Goal: Transaction & Acquisition: Book appointment/travel/reservation

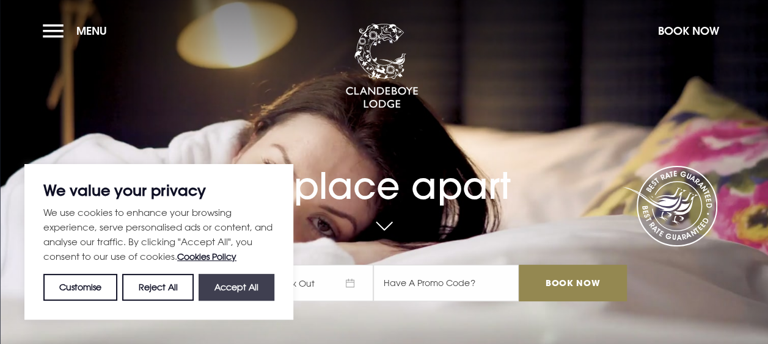
click at [231, 286] on button "Accept All" at bounding box center [236, 287] width 76 height 27
checkbox input "true"
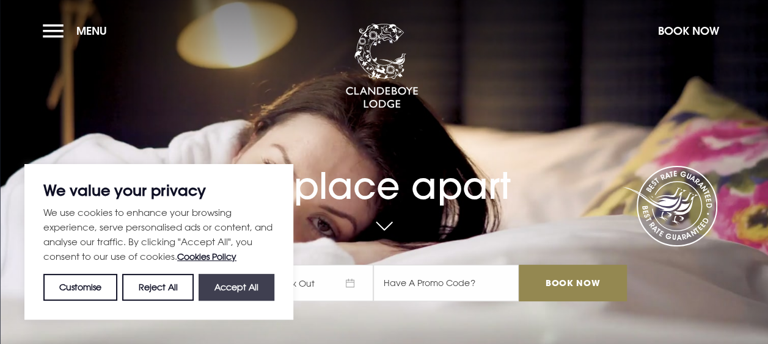
checkbox input "true"
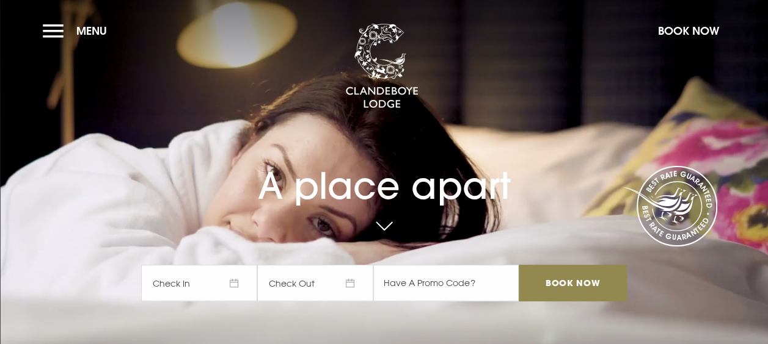
click at [238, 283] on span "Check In" at bounding box center [199, 283] width 116 height 37
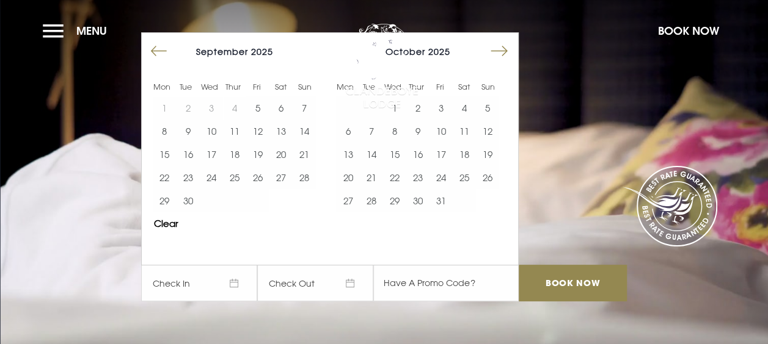
click at [510, 51] on button "Move forward to switch to the next month." at bounding box center [498, 51] width 23 height 23
click at [349, 106] on img at bounding box center [381, 66] width 73 height 85
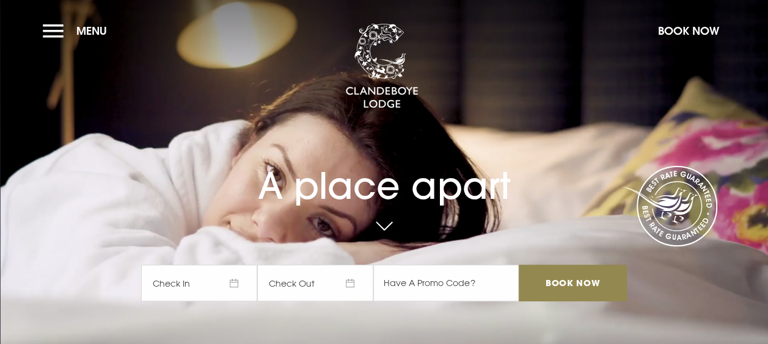
click at [236, 285] on span "Check In" at bounding box center [199, 283] width 116 height 37
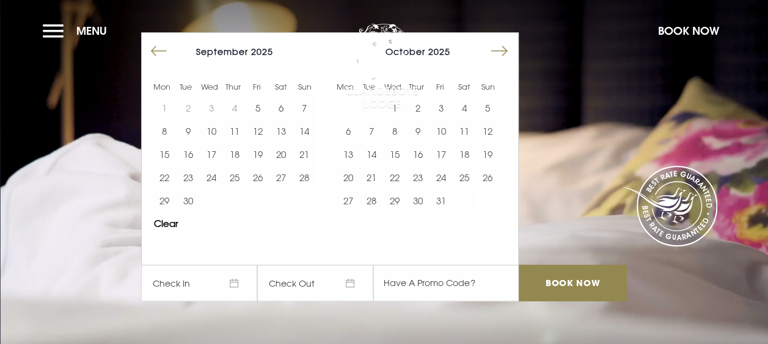
click at [508, 53] on button "Move forward to switch to the next month." at bounding box center [498, 51] width 23 height 23
click at [353, 109] on img at bounding box center [381, 66] width 73 height 85
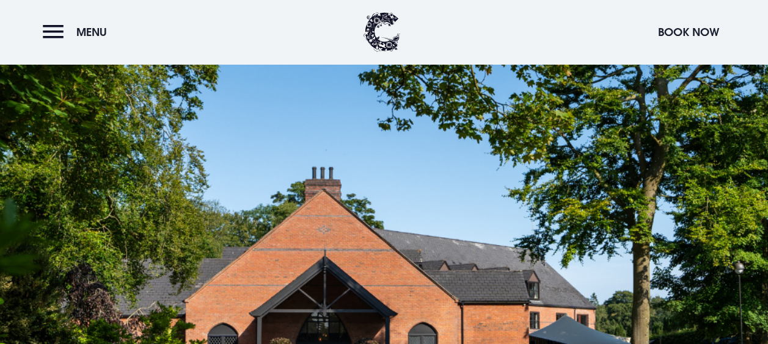
scroll to position [2630, 0]
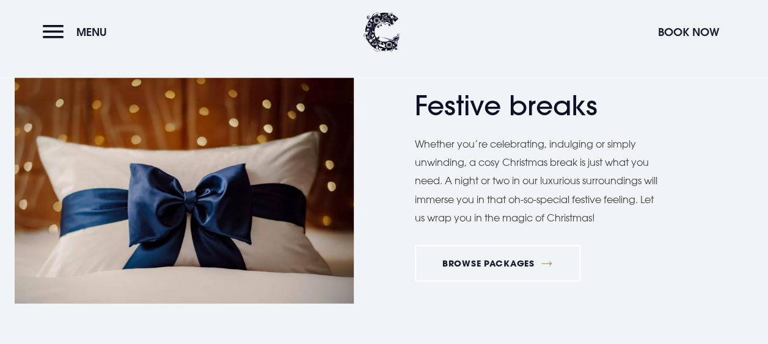
scroll to position [1442, 0]
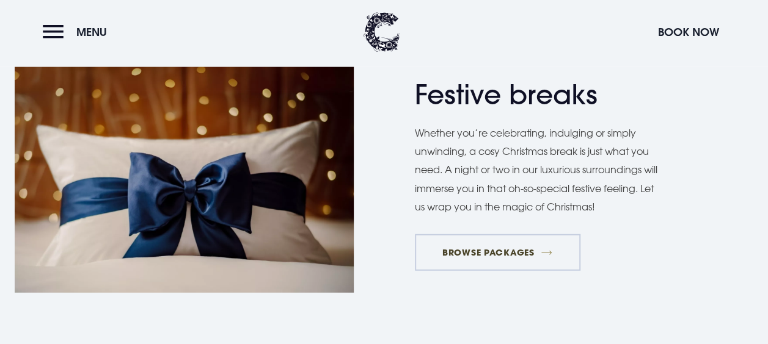
click at [547, 258] on link "BROWSE PACKAGES" at bounding box center [498, 253] width 166 height 37
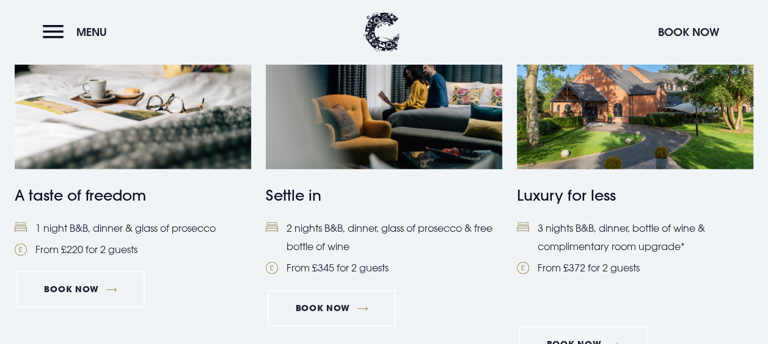
scroll to position [571, 0]
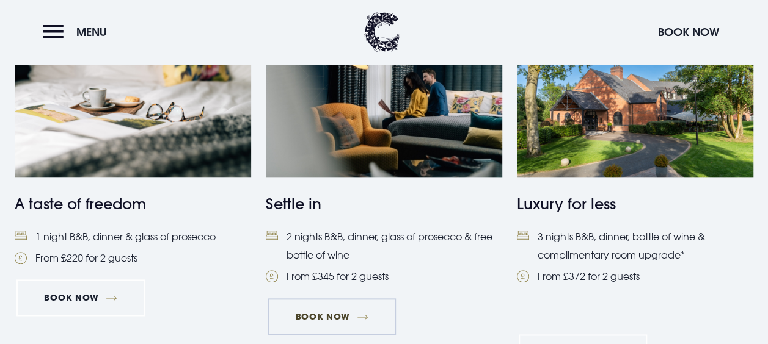
click at [369, 320] on link "Book Now" at bounding box center [331, 317] width 128 height 37
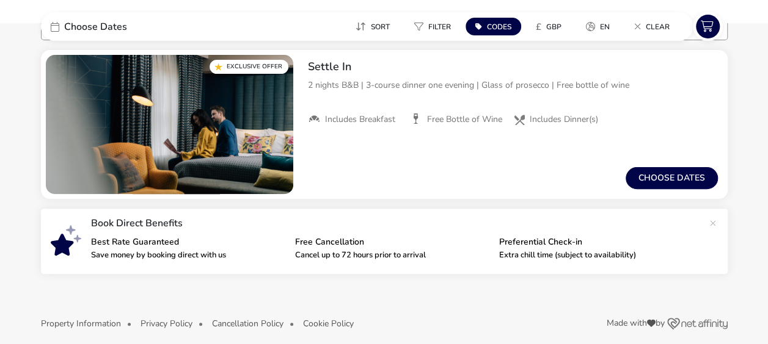
scroll to position [121, 0]
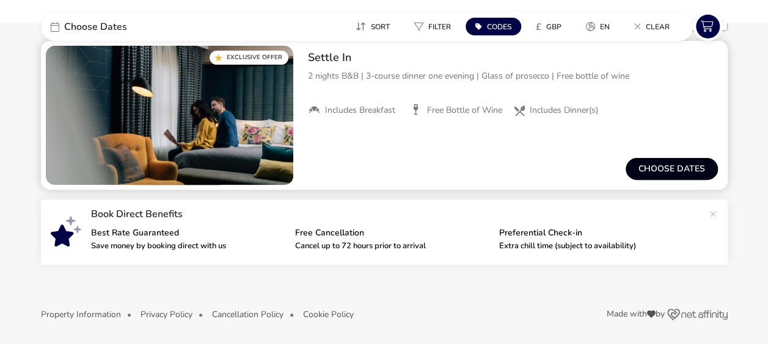
click at [686, 169] on button "Choose dates" at bounding box center [671, 169] width 92 height 22
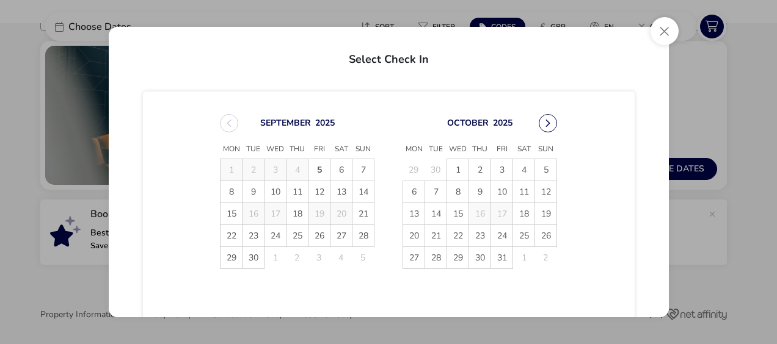
click at [546, 122] on button "Next Month" at bounding box center [548, 123] width 18 height 18
click at [600, 139] on div "November 2025 Mon Tue Wed Thu Fri Sat Sun 27 28 29 30 31 1 2 3 4 5 6 7 8 9 10 1…" at bounding box center [389, 218] width 492 height 252
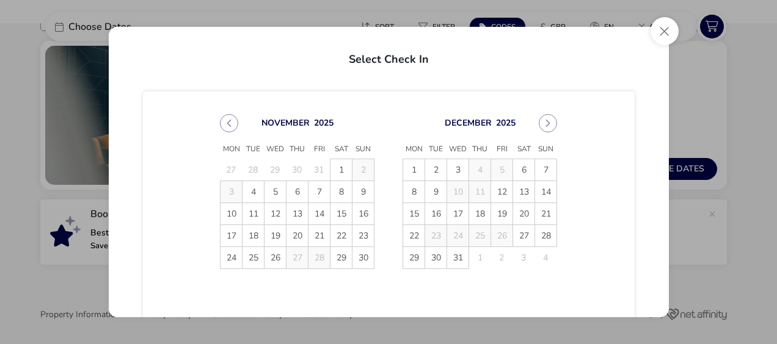
click at [600, 139] on div "November 2025 Mon Tue Wed Thu Fri Sat Sun 27 28 29 30 31 1 2 3 4 5 6 7 8 9 10 1…" at bounding box center [389, 218] width 492 height 252
click at [660, 31] on button "Close" at bounding box center [664, 31] width 28 height 28
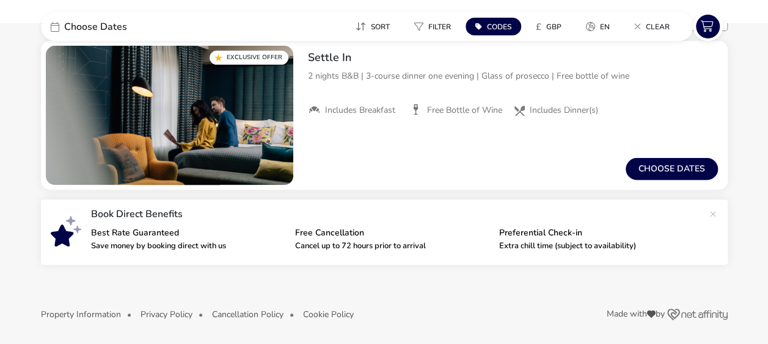
click at [534, 288] on div "Our Flexible Booking Policy When you book direct with Clandeboye Lodge, you can…" at bounding box center [384, 127] width 686 height 324
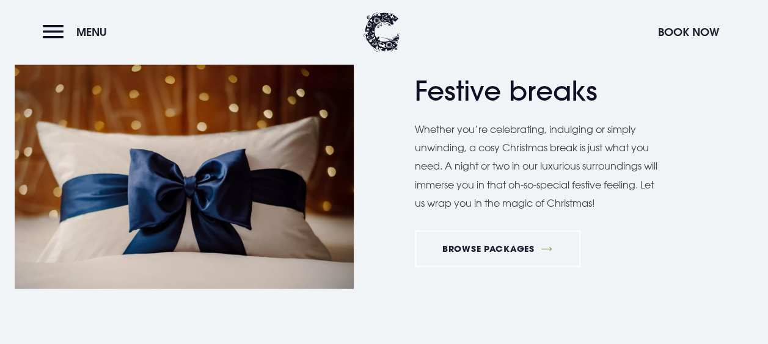
scroll to position [1439, 0]
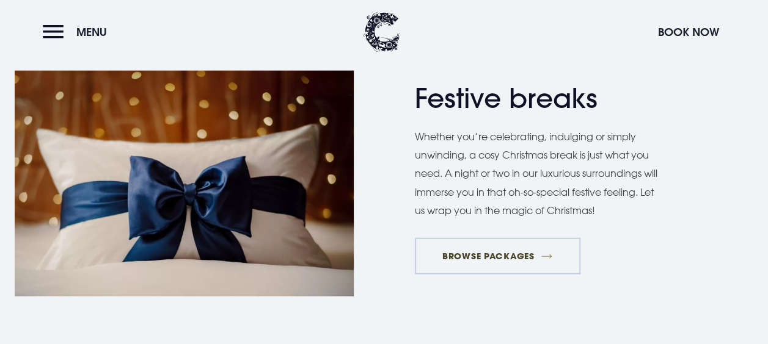
click at [535, 257] on link "BROWSE PACKAGES" at bounding box center [498, 256] width 166 height 37
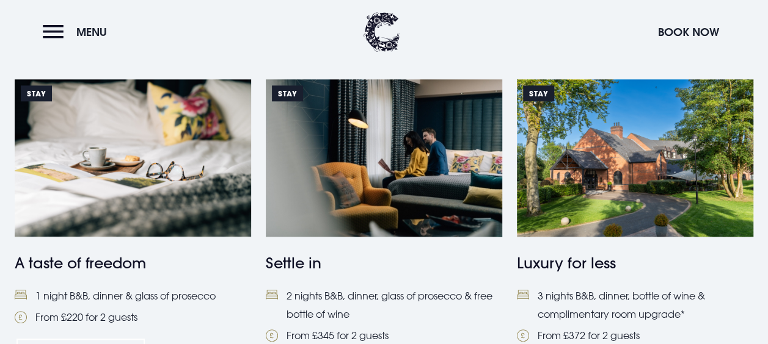
scroll to position [526, 0]
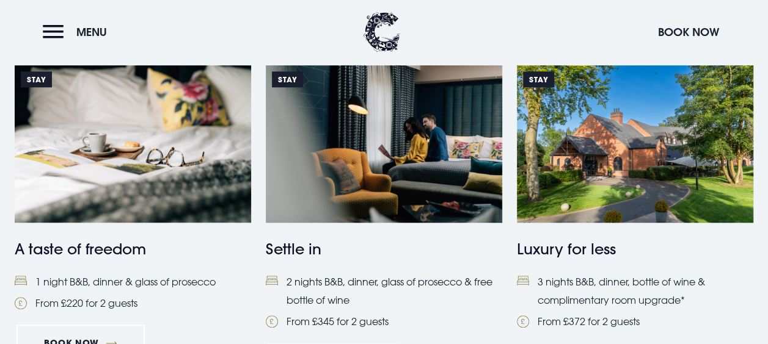
click at [376, 188] on img at bounding box center [384, 144] width 236 height 158
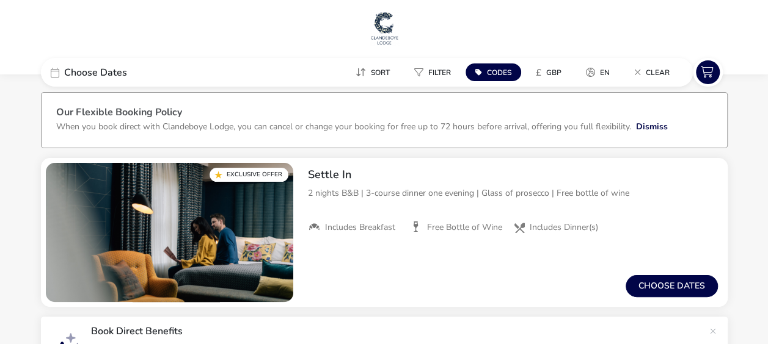
scroll to position [6, 0]
